Goal: Navigation & Orientation: Find specific page/section

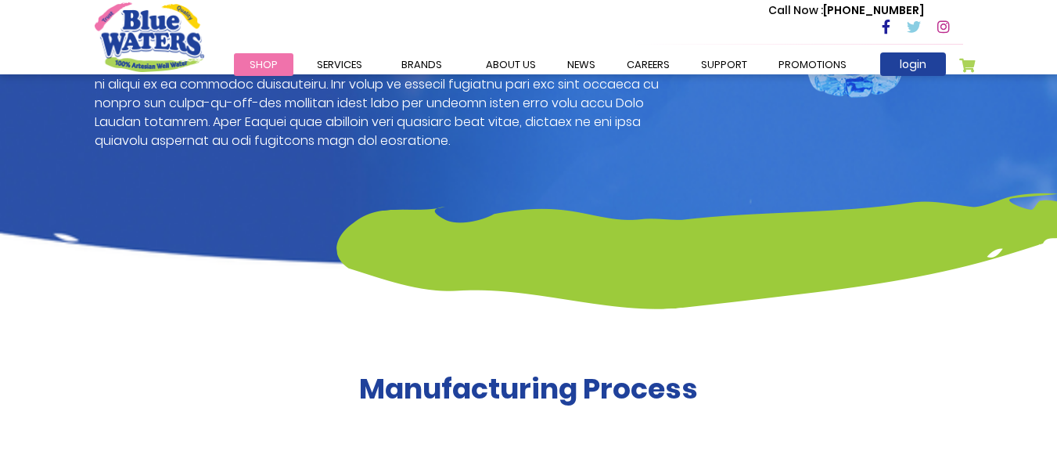
scroll to position [1365, 0]
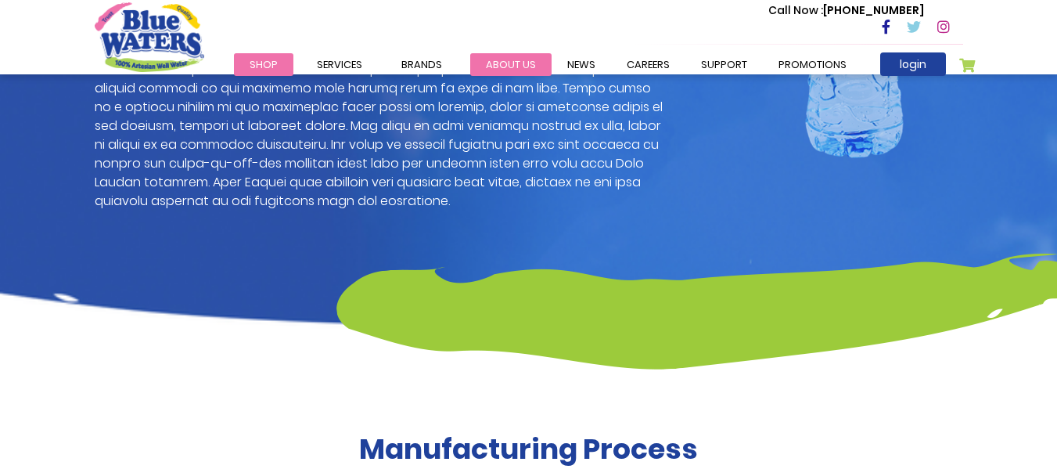
click at [536, 70] on link "about us" at bounding box center [510, 64] width 81 height 23
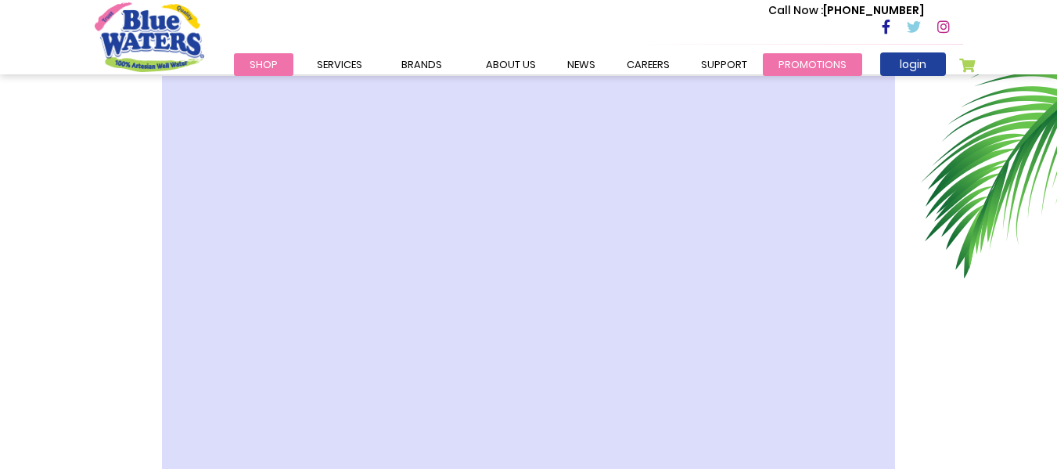
scroll to position [78, 0]
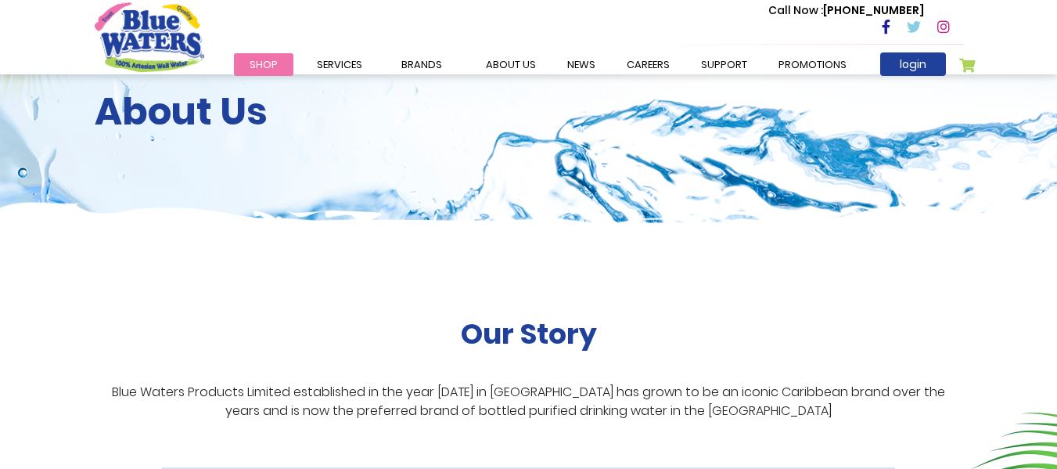
click at [814, 81] on div "About Us" at bounding box center [528, 113] width 1057 height 235
click at [817, 69] on link "Promotions" at bounding box center [812, 64] width 99 height 23
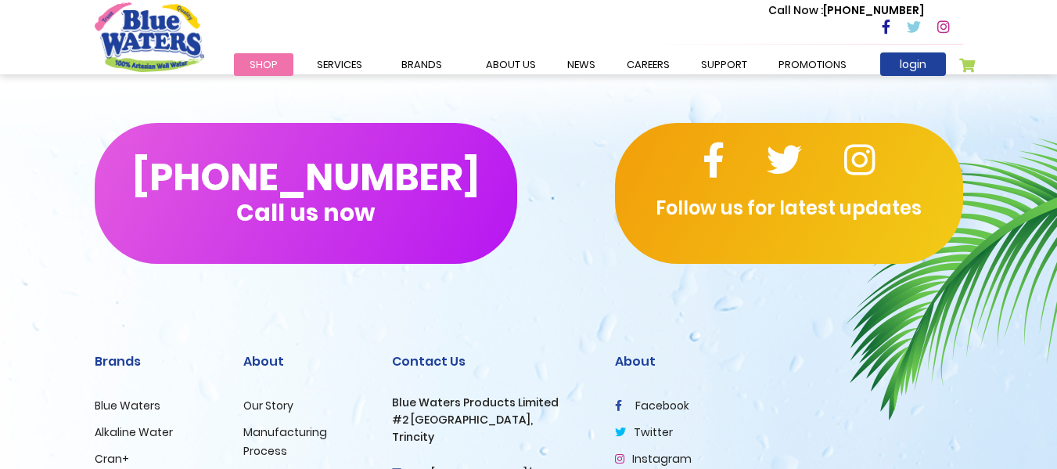
scroll to position [812, 0]
